Goal: Check status

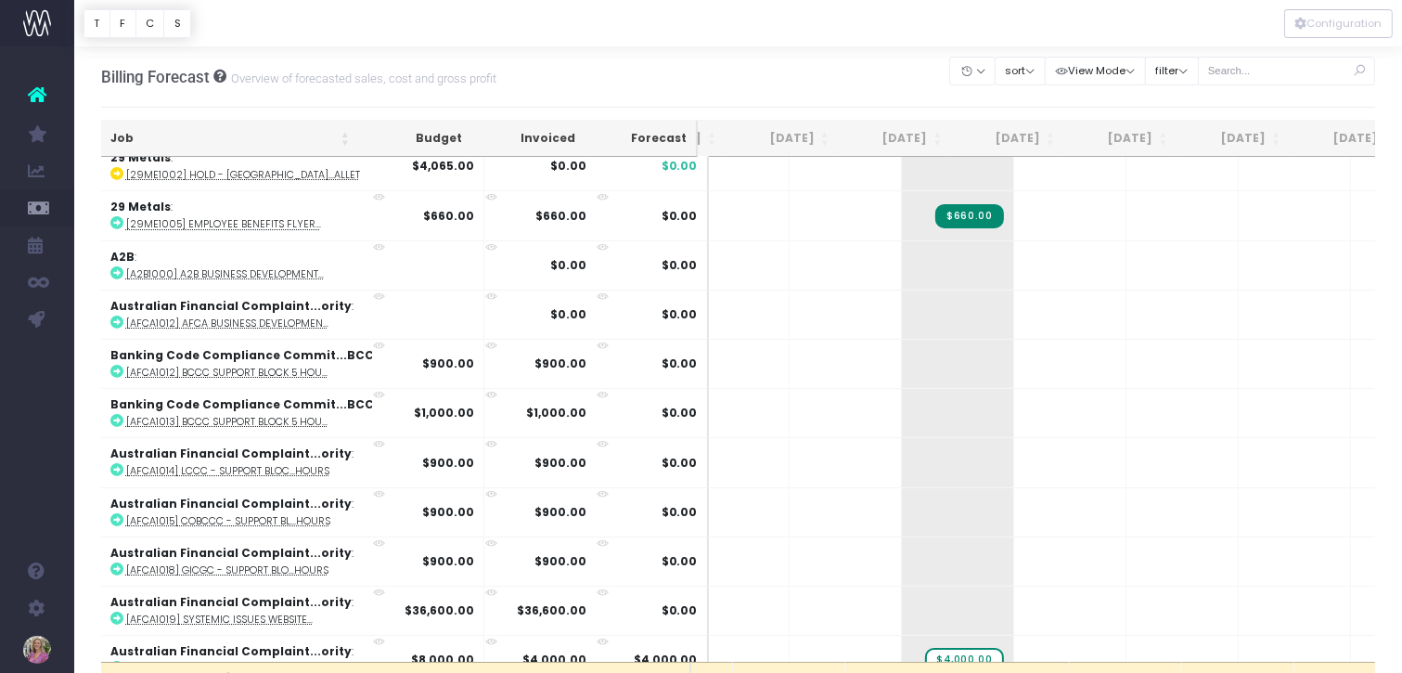
scroll to position [0, 86]
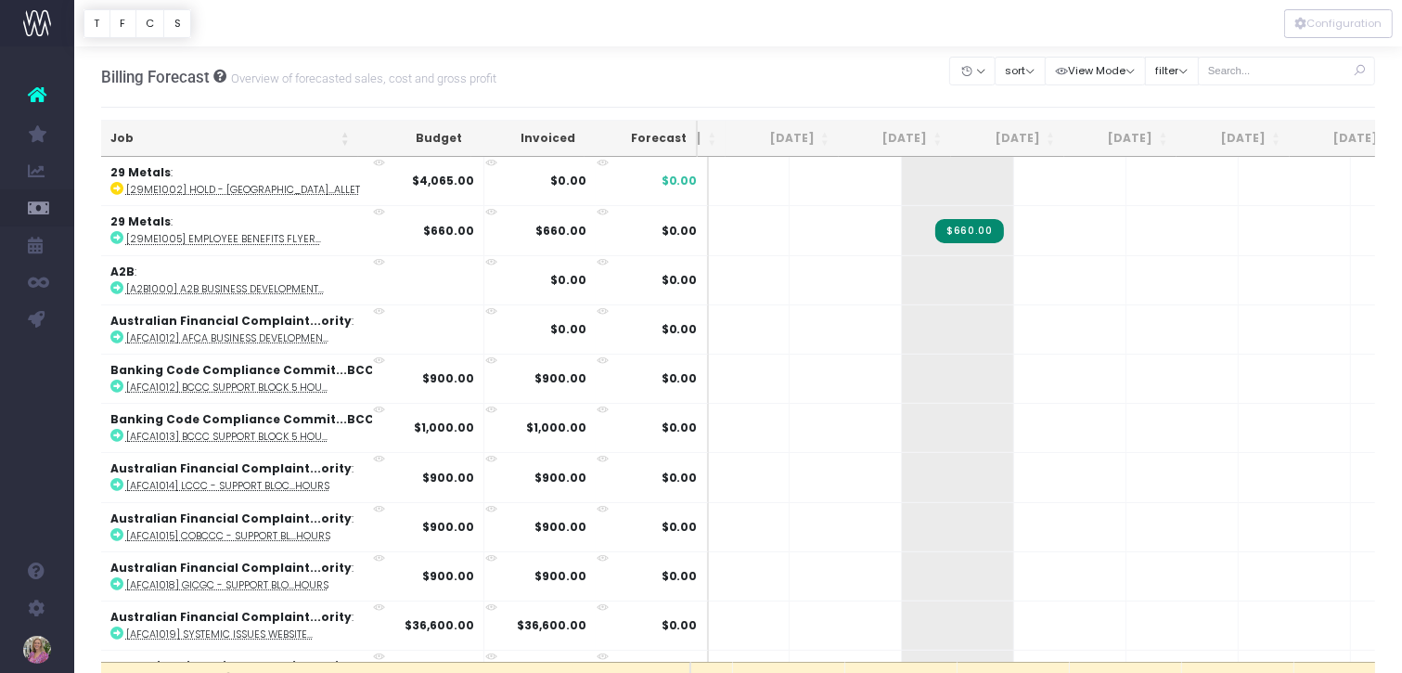
click at [802, 76] on div "Billing Forecast Overview of forecasted sales, cost and gross profit Clear Filt…" at bounding box center [738, 76] width 1275 height 61
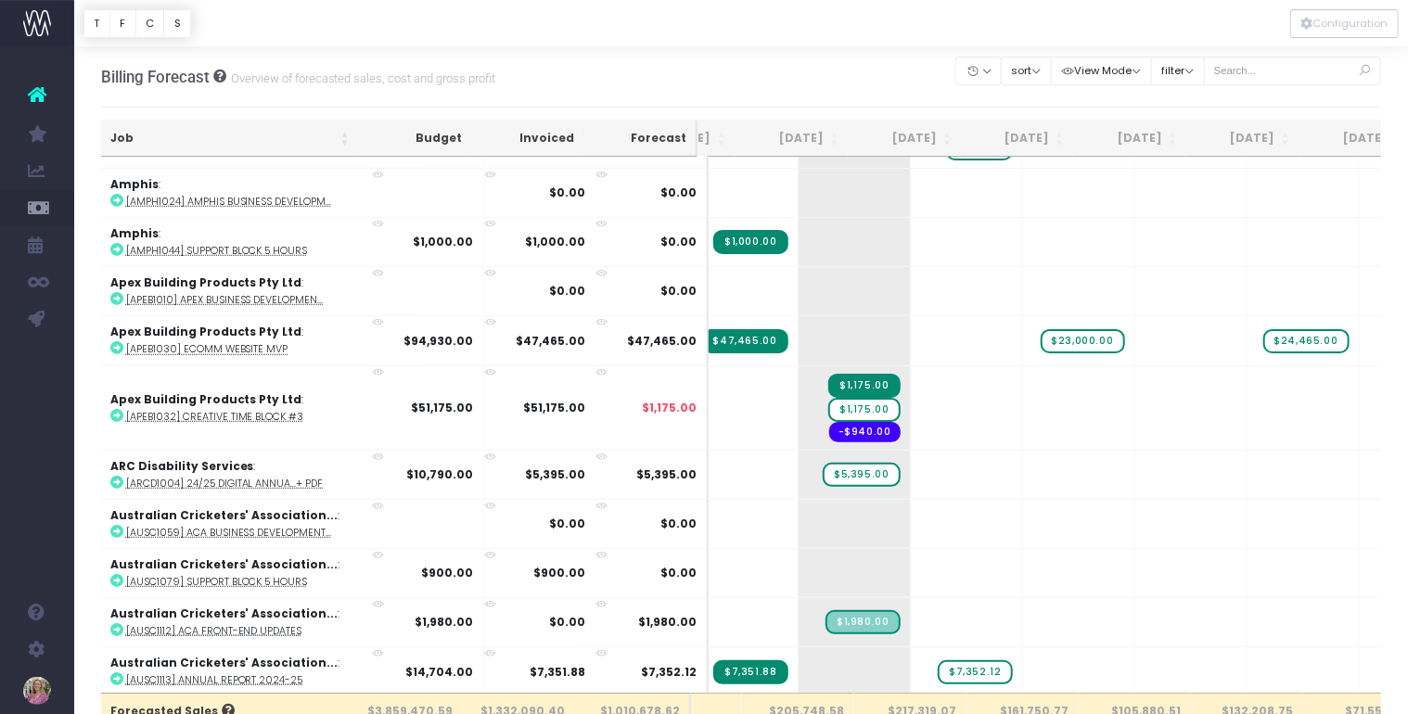
scroll to position [753, 189]
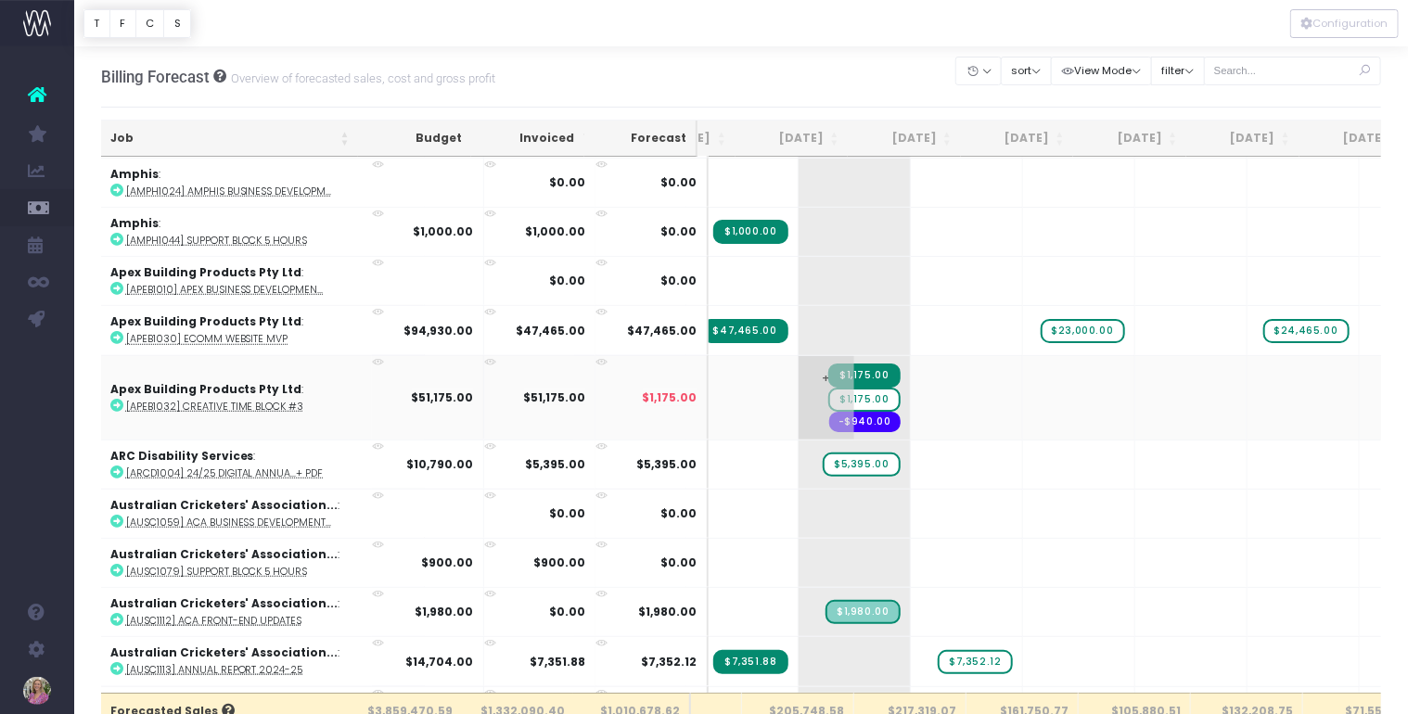
click at [828, 392] on span "$1,175.00" at bounding box center [863, 400] width 71 height 24
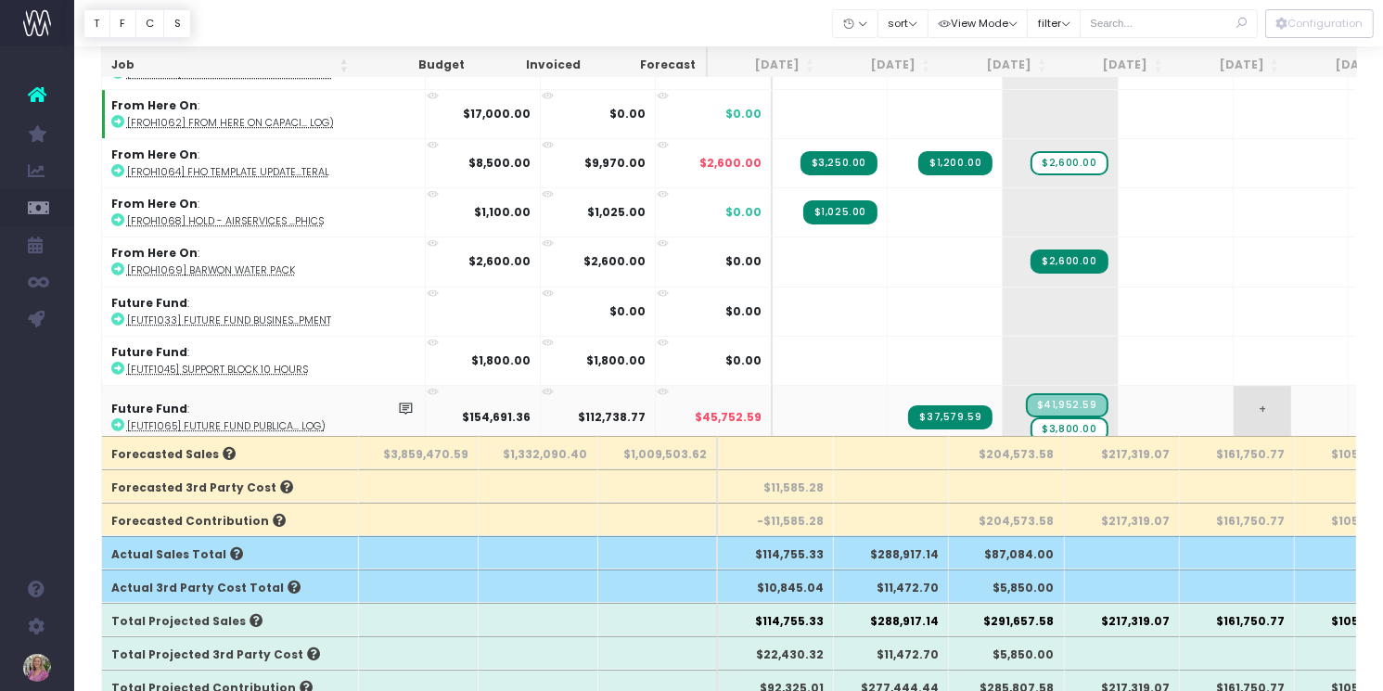
scroll to position [0, 0]
